Goal: Use online tool/utility: Use online tool/utility

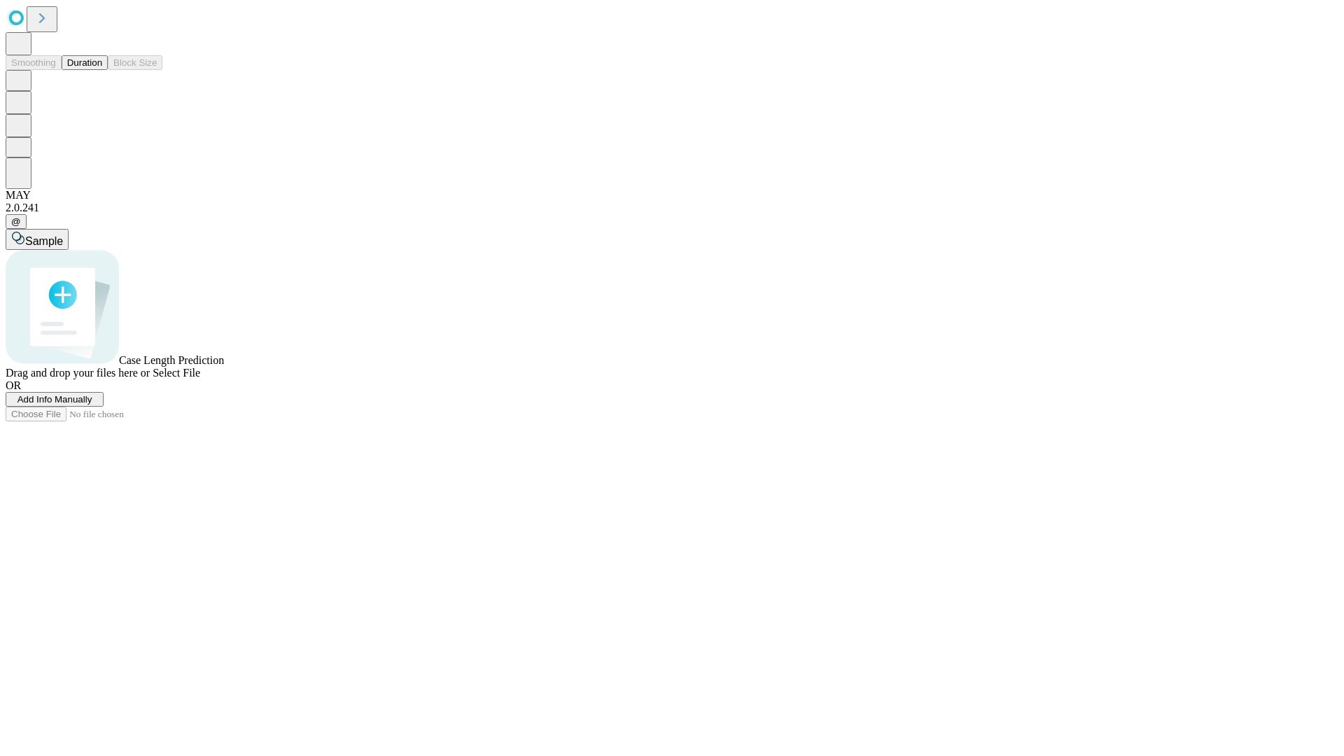
click at [92, 405] on span "Add Info Manually" at bounding box center [54, 399] width 75 height 10
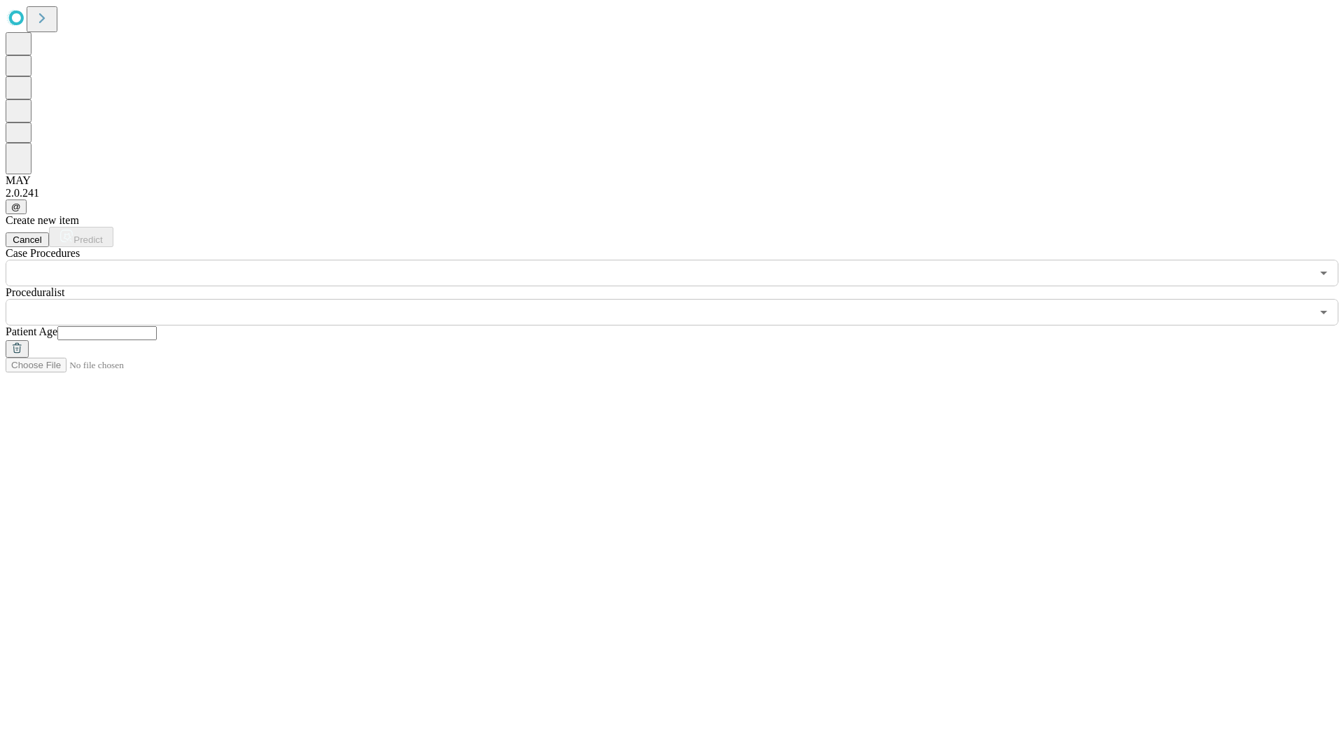
click at [157, 326] on input "text" at bounding box center [106, 333] width 99 height 14
type input "**"
click at [682, 299] on input "text" at bounding box center [658, 312] width 1305 height 27
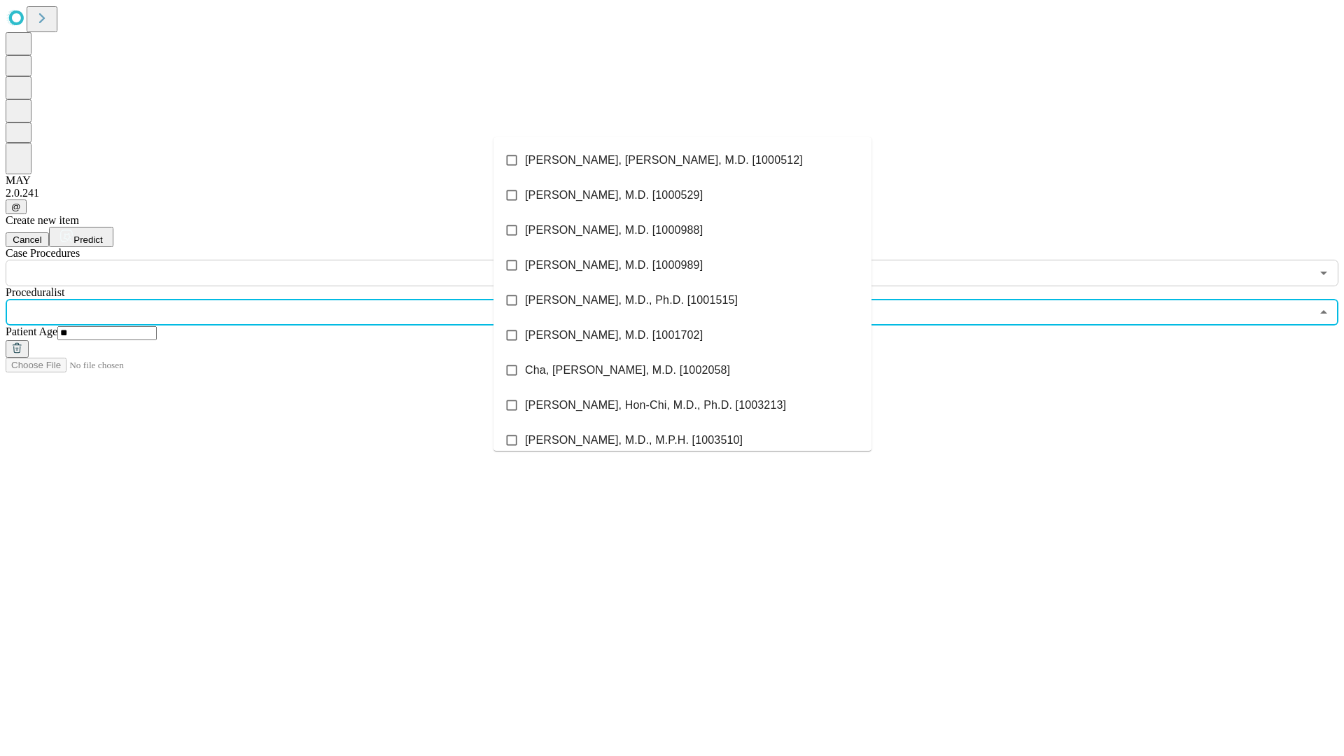
click at [682, 160] on li "[PERSON_NAME], [PERSON_NAME], M.D. [1000512]" at bounding box center [682, 160] width 378 height 35
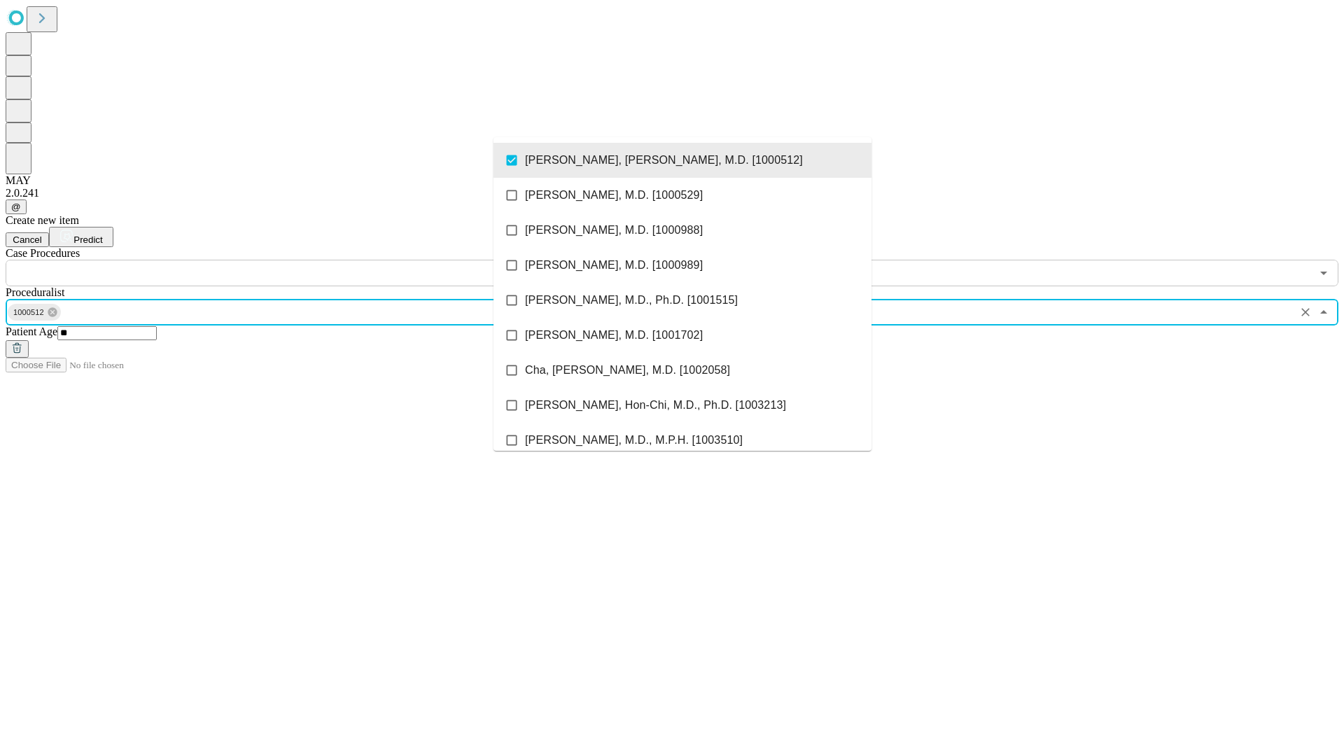
click at [294, 260] on input "text" at bounding box center [658, 273] width 1305 height 27
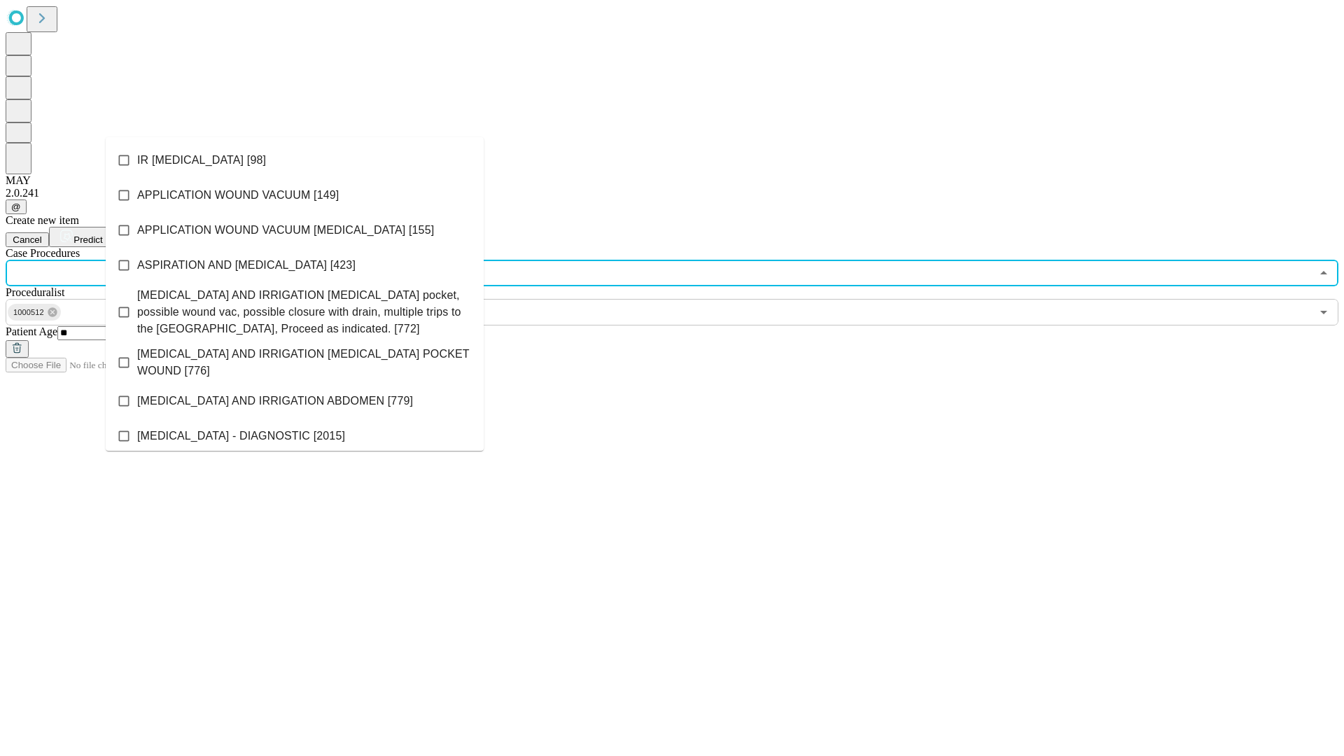
click at [295, 160] on li "IR [MEDICAL_DATA] [98]" at bounding box center [295, 160] width 378 height 35
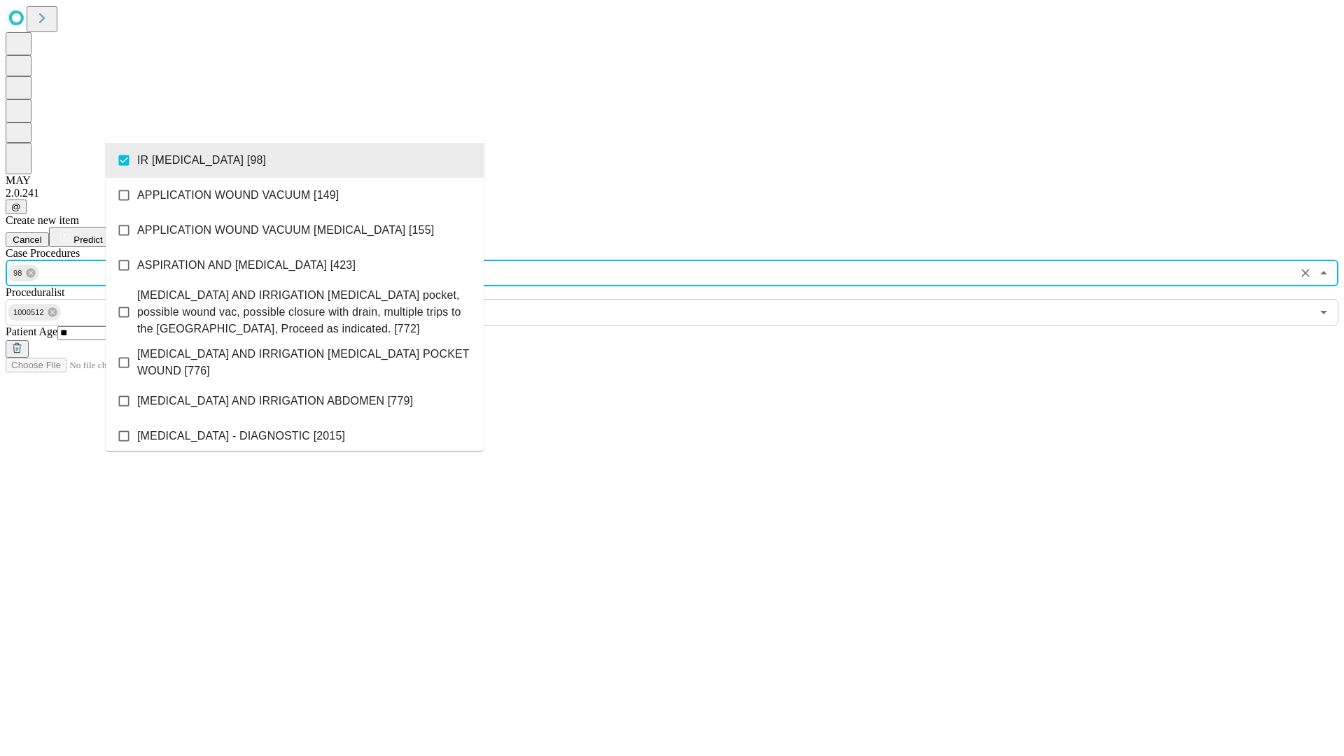
click at [102, 234] on span "Predict" at bounding box center [87, 239] width 29 height 10
